Goal: Information Seeking & Learning: Learn about a topic

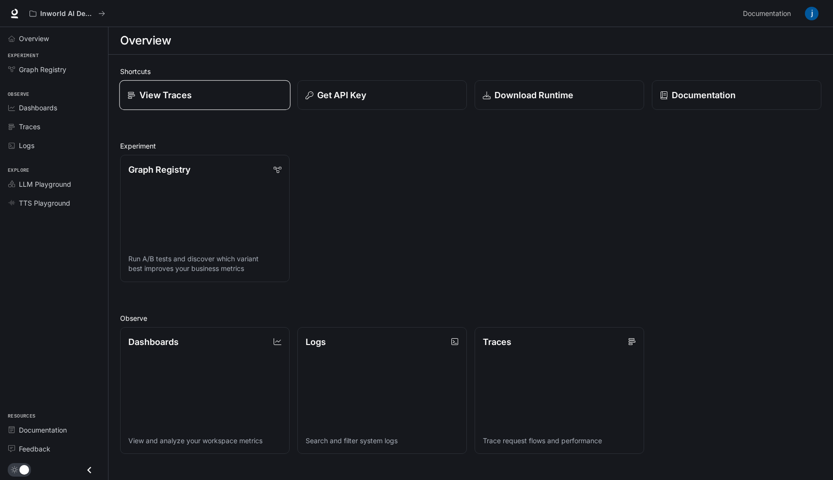
click at [163, 92] on p "View Traces" at bounding box center [165, 95] width 52 height 13
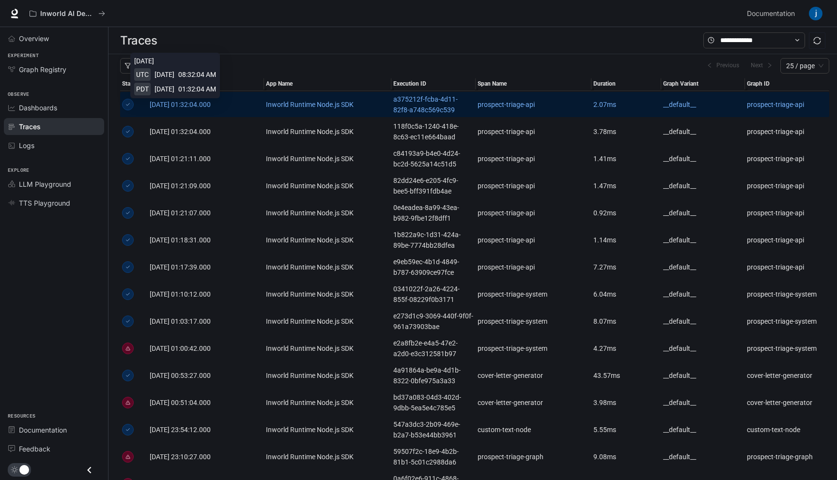
click at [211, 102] on span "[DATE] 01:32:04.000" at bounding box center [180, 105] width 61 height 8
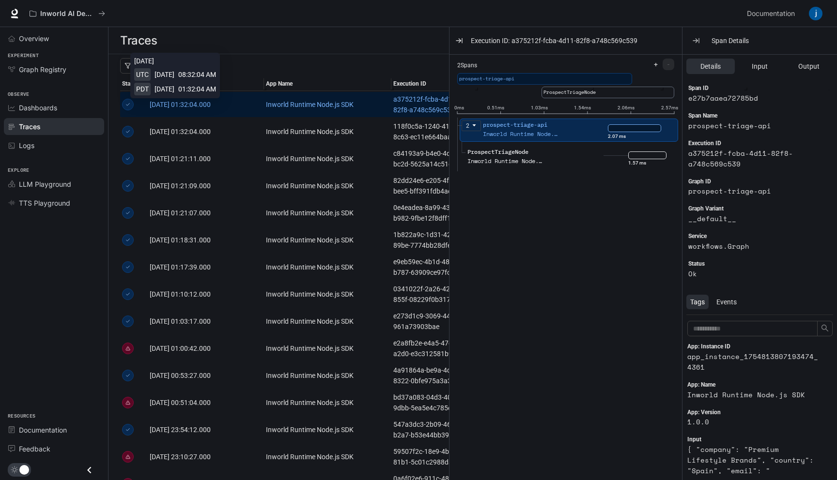
scroll to position [15, 0]
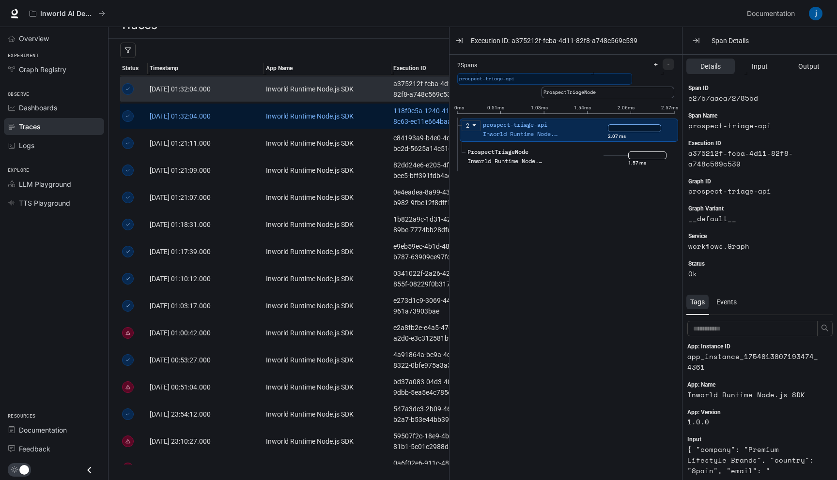
click at [257, 118] on link "[DATE] 01:32:04.000" at bounding box center [206, 116] width 112 height 11
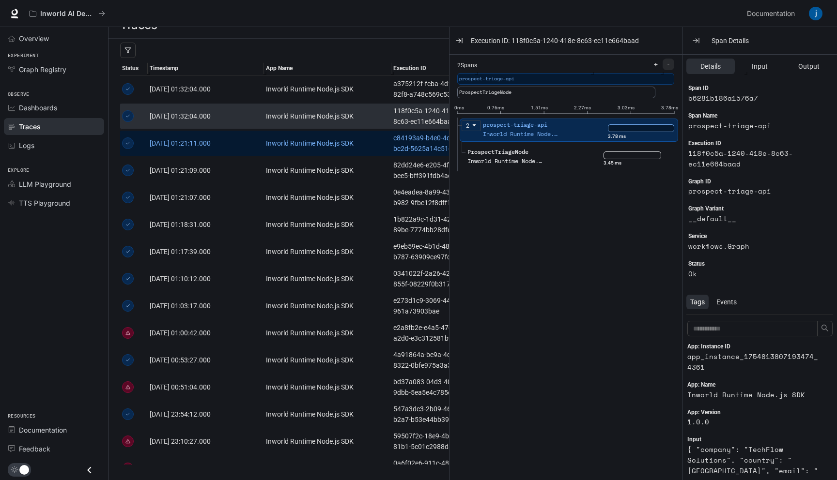
click at [260, 149] on td "[DATE] 01:21:11.000" at bounding box center [206, 143] width 116 height 27
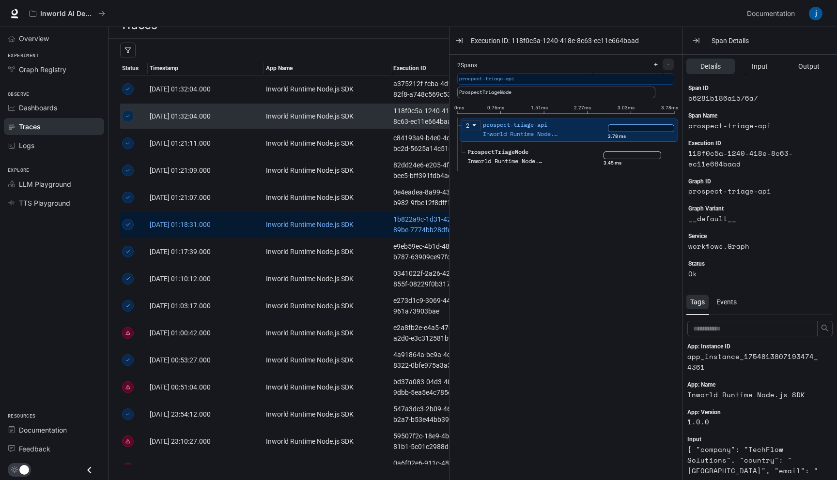
scroll to position [85, 0]
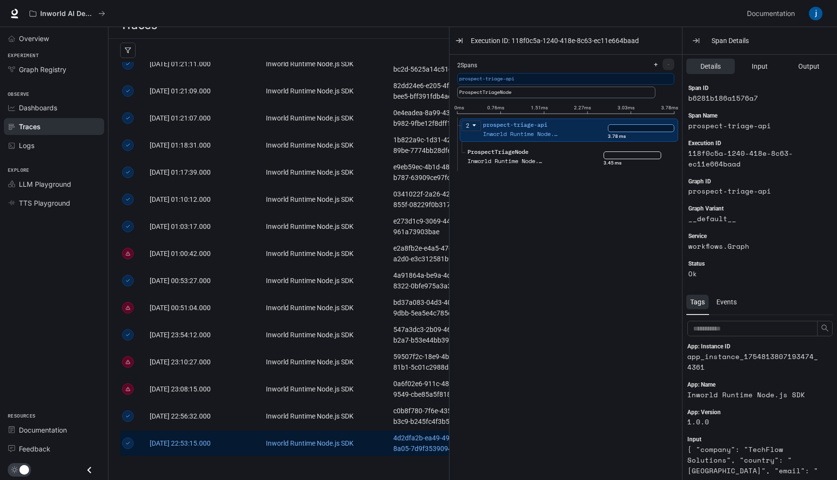
click at [244, 438] on link "[DATE] 22:53:15.000" at bounding box center [206, 443] width 112 height 11
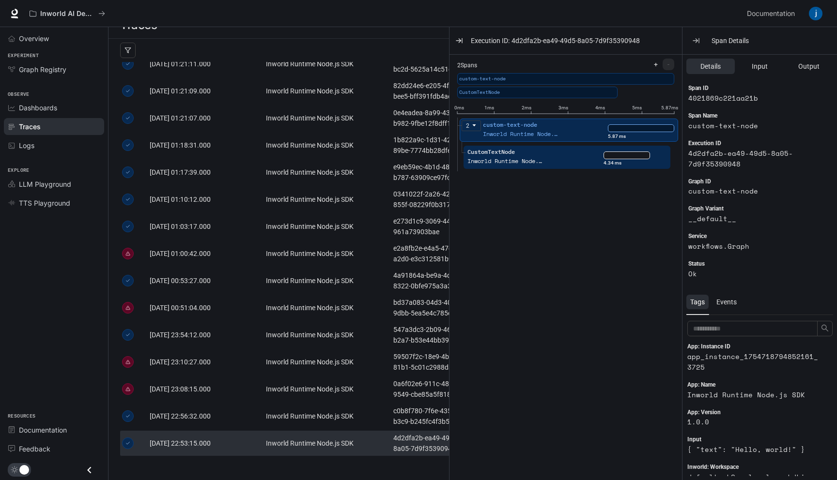
click at [545, 145] on ul "CustomTextNode Inworld Runtime Node.js SDK 4.34 ms" at bounding box center [567, 158] width 213 height 27
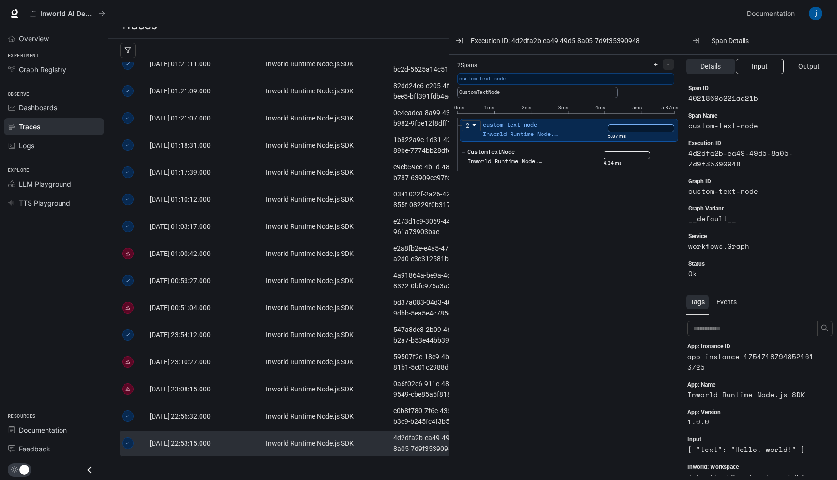
click at [758, 65] on span "Input" at bounding box center [759, 66] width 16 height 11
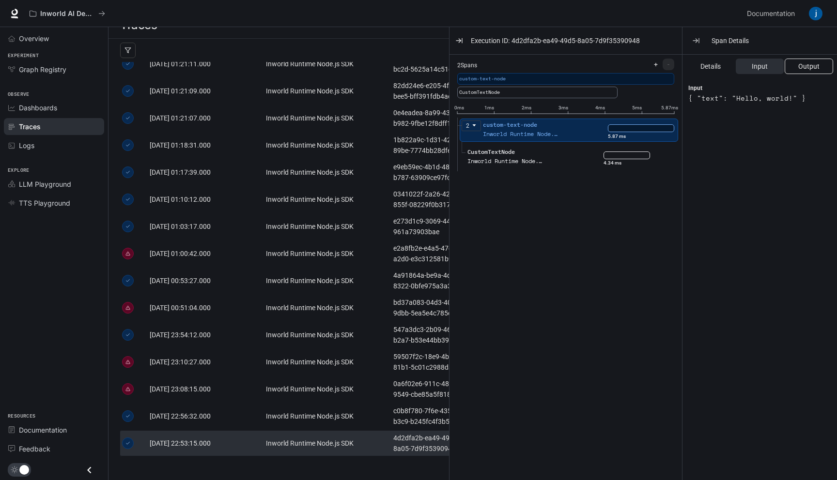
click at [800, 64] on span "Output" at bounding box center [808, 66] width 21 height 11
click at [761, 66] on span "Input" at bounding box center [759, 66] width 16 height 11
click at [718, 67] on span "Details" at bounding box center [710, 66] width 20 height 11
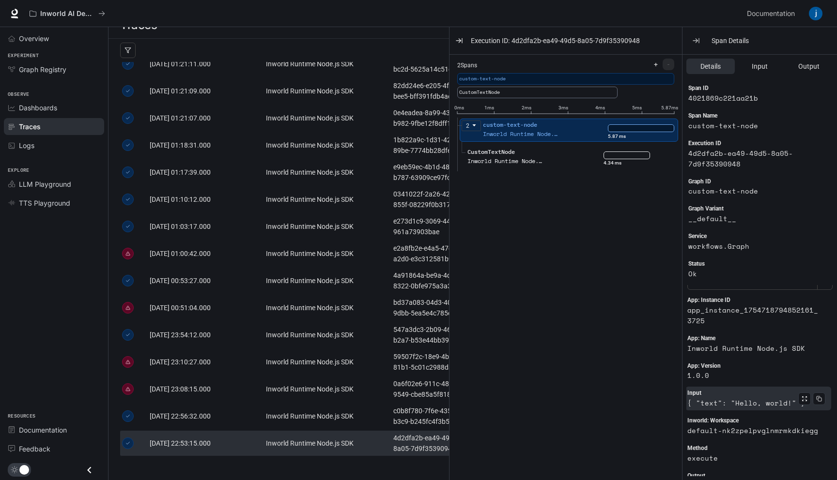
scroll to position [46, 0]
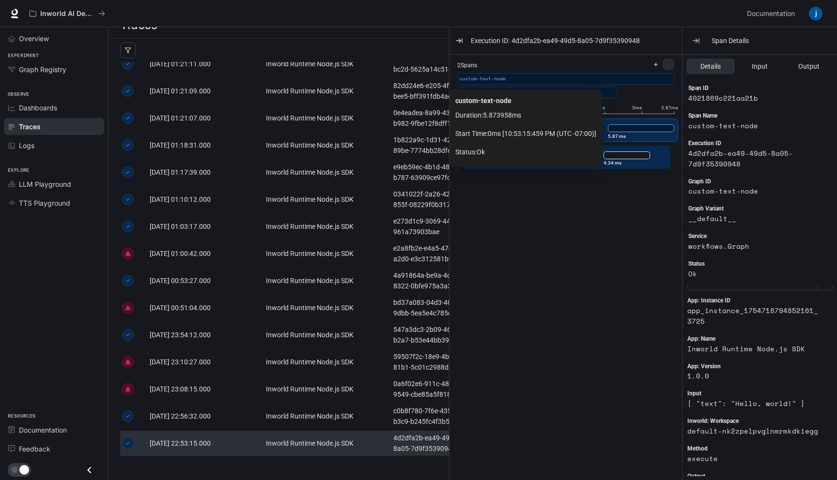
click at [610, 150] on div "4.34 ms" at bounding box center [634, 155] width 63 height 15
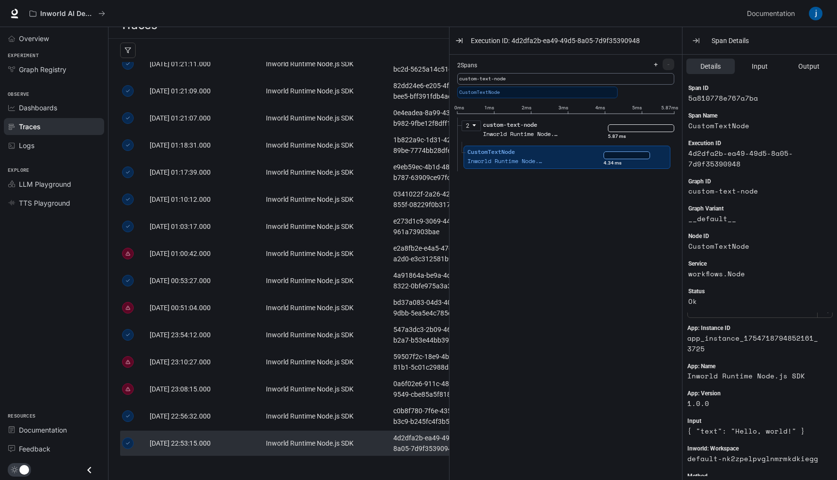
click at [544, 150] on div "CustomTextNode" at bounding box center [505, 152] width 77 height 9
click at [757, 68] on span "Input" at bounding box center [759, 66] width 16 height 11
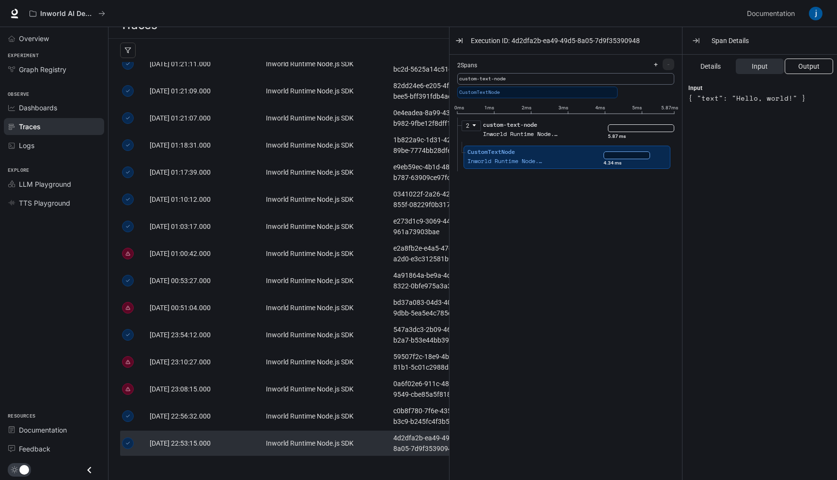
click at [803, 63] on span "Output" at bounding box center [808, 66] width 21 height 11
click at [752, 70] on span "Input" at bounding box center [759, 66] width 16 height 11
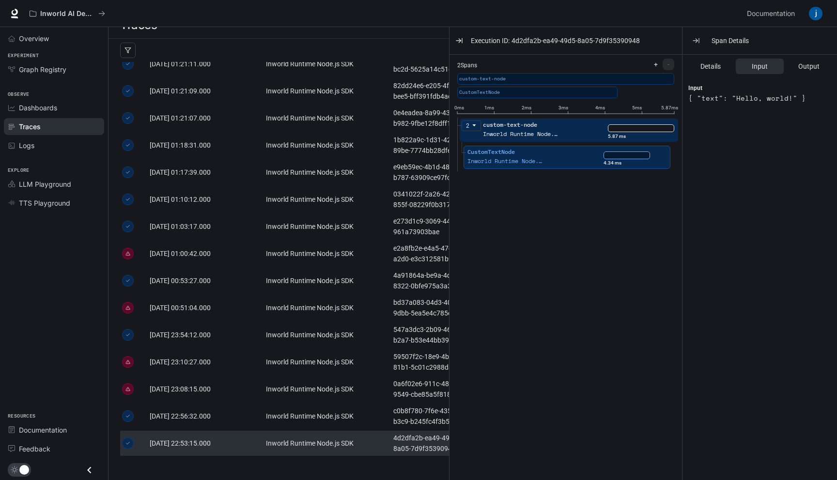
click at [549, 127] on div "custom-text-node" at bounding box center [521, 125] width 77 height 9
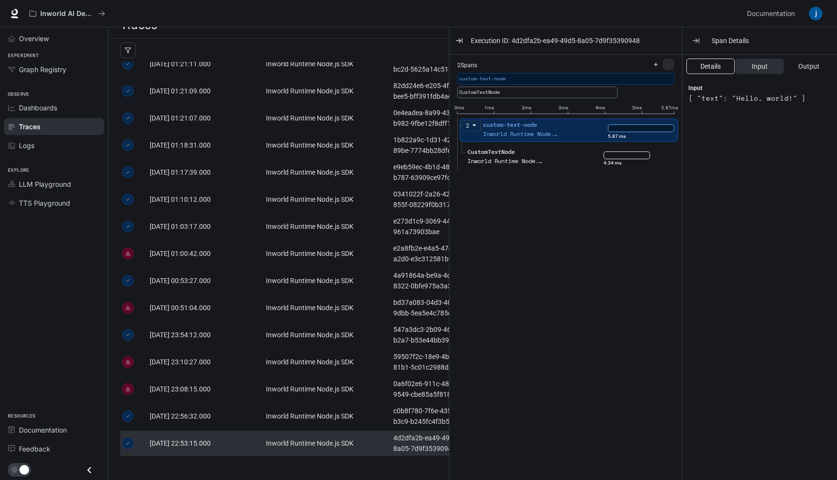
click at [711, 68] on span "Details" at bounding box center [710, 66] width 20 height 11
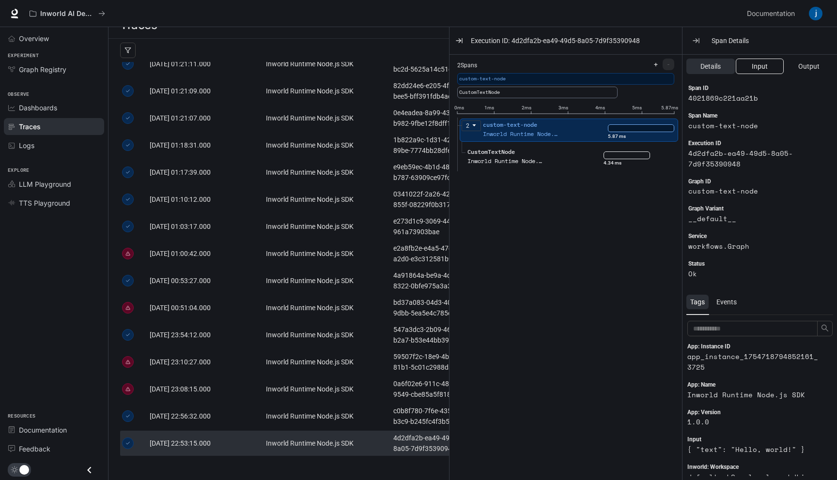
click at [751, 65] on span "Input" at bounding box center [759, 66] width 16 height 11
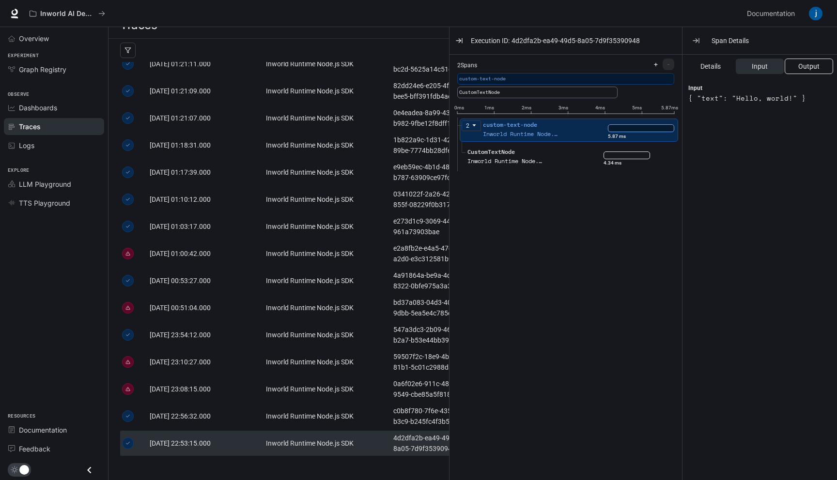
click at [795, 64] on button "Output" at bounding box center [808, 66] width 48 height 15
click at [754, 64] on span "Input" at bounding box center [759, 66] width 16 height 11
click at [709, 64] on span "Details" at bounding box center [710, 66] width 20 height 11
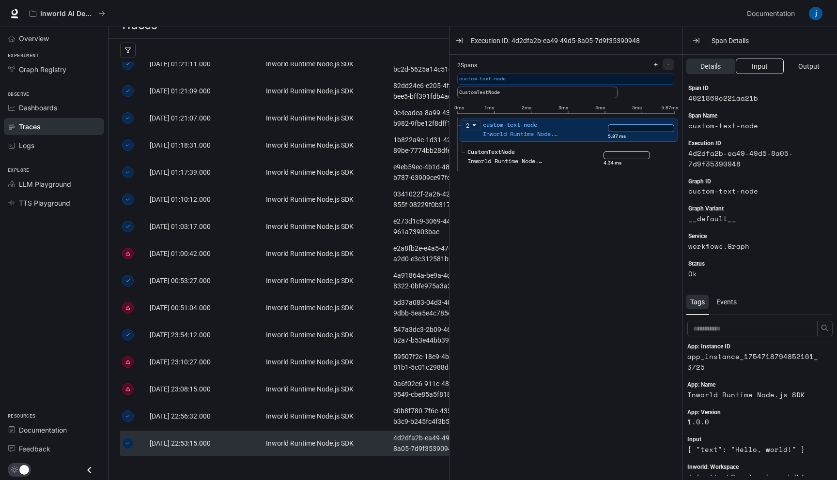
click at [747, 63] on button "Input" at bounding box center [759, 66] width 48 height 15
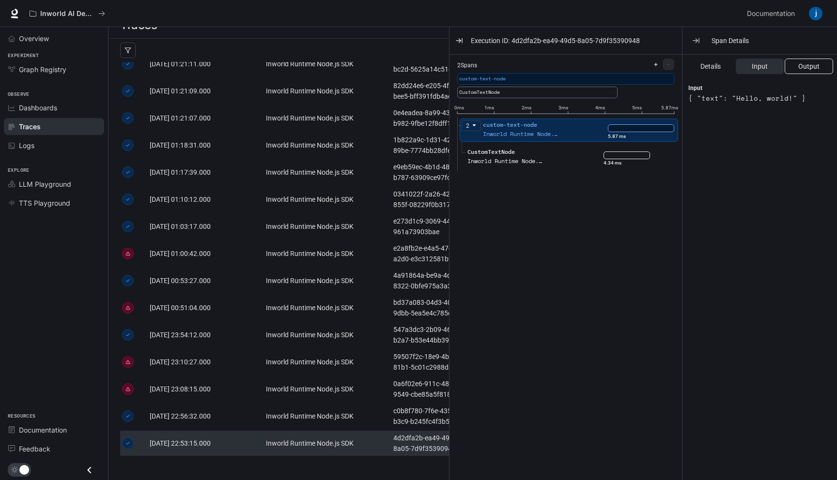
click at [787, 61] on button "Output" at bounding box center [808, 66] width 48 height 15
click at [754, 61] on span "Input" at bounding box center [759, 66] width 16 height 11
click at [716, 63] on span "Details" at bounding box center [710, 66] width 20 height 11
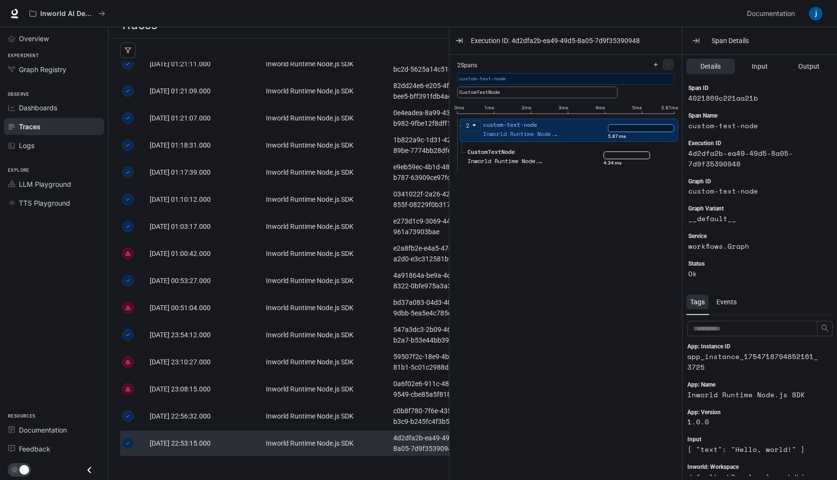
click at [337, 4] on div "Inworld AI Demos" at bounding box center [383, 13] width 717 height 19
